Goal: Obtain resource: Obtain resource

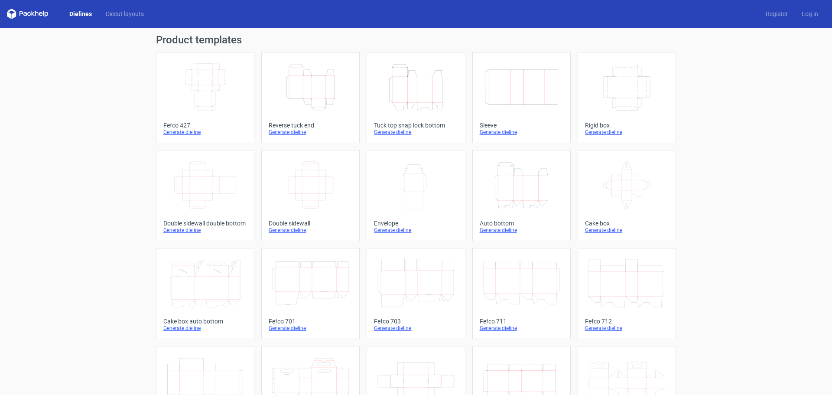
click at [623, 84] on icon "Width Depth Height" at bounding box center [626, 87] width 77 height 49
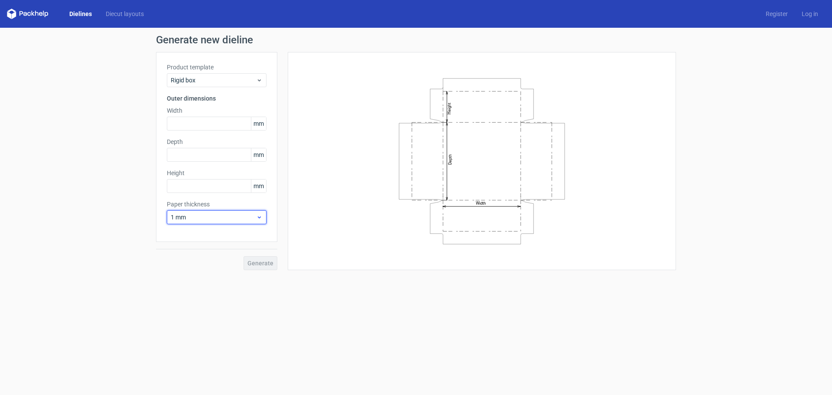
click at [239, 214] on span "1 mm" at bounding box center [213, 217] width 85 height 9
click at [220, 274] on div "1.5 mm" at bounding box center [216, 278] width 93 height 14
click at [448, 146] on icon "Width Depth Height" at bounding box center [482, 161] width 260 height 173
click at [204, 218] on span "1.5 mm" at bounding box center [213, 217] width 85 height 9
click at [219, 275] on div "1.5 mm" at bounding box center [216, 278] width 93 height 14
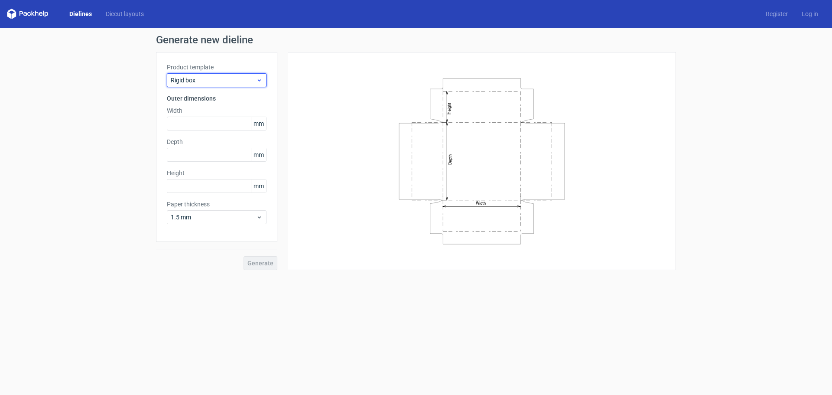
click at [234, 76] on span "Rigid box" at bounding box center [213, 80] width 85 height 9
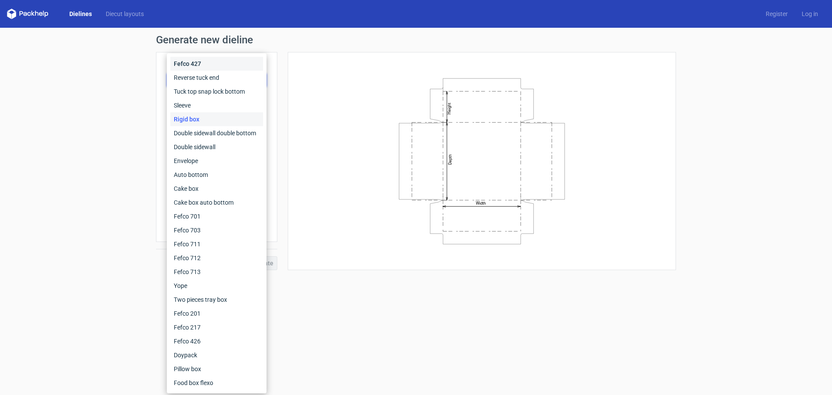
click at [216, 68] on div "Fefco 427" at bounding box center [216, 64] width 93 height 14
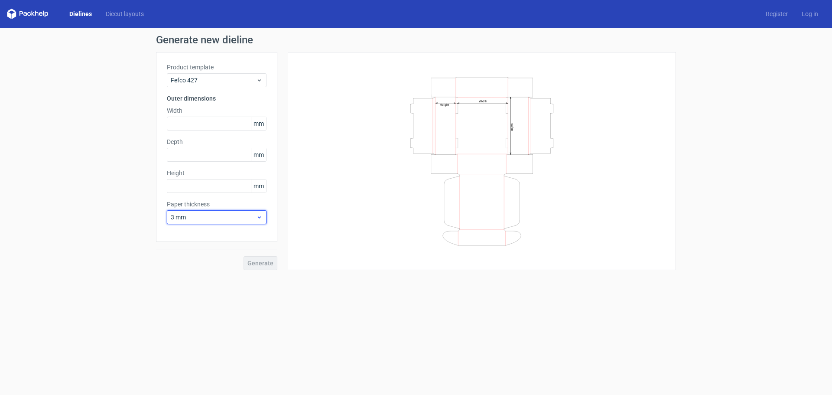
click at [246, 221] on div "3 mm" at bounding box center [217, 217] width 100 height 14
click at [217, 278] on div "1.5 mm" at bounding box center [216, 278] width 93 height 14
